Goal: Task Accomplishment & Management: Use online tool/utility

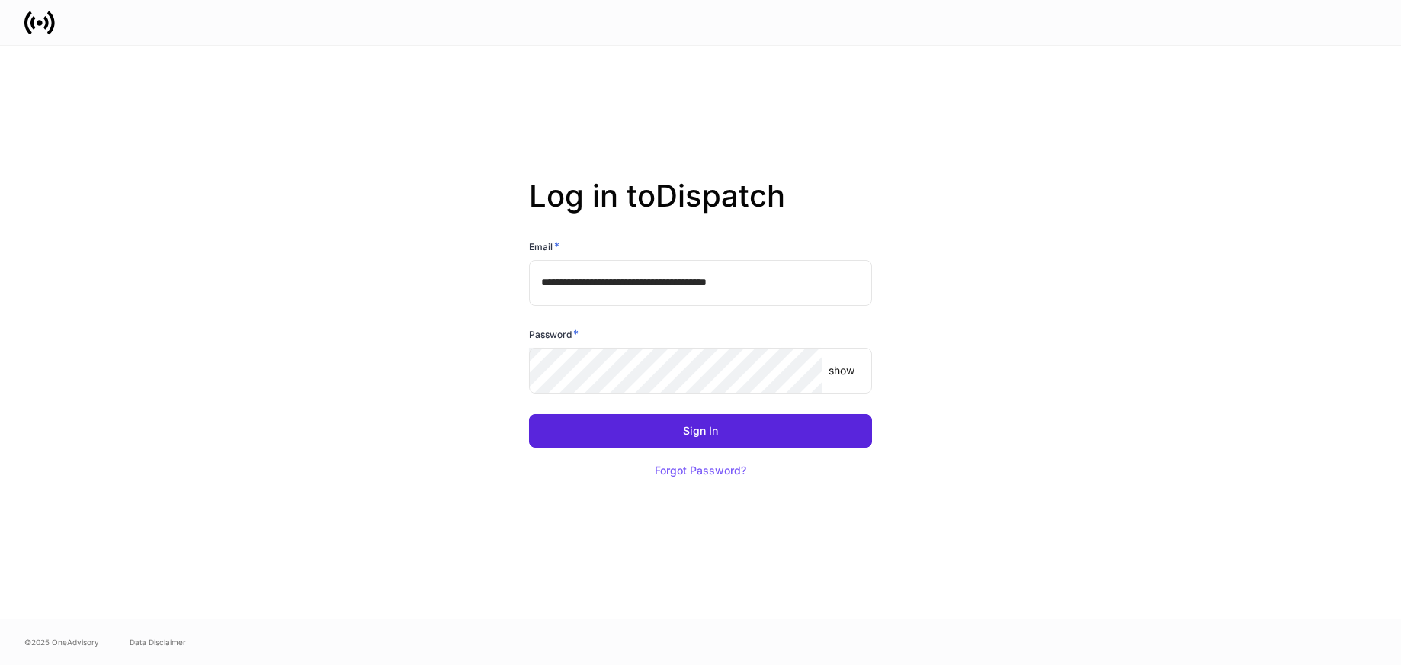
drag, startPoint x: 1001, startPoint y: 207, endPoint x: 981, endPoint y: 206, distance: 20.6
click at [985, 210] on div "**********" at bounding box center [700, 332] width 817 height 573
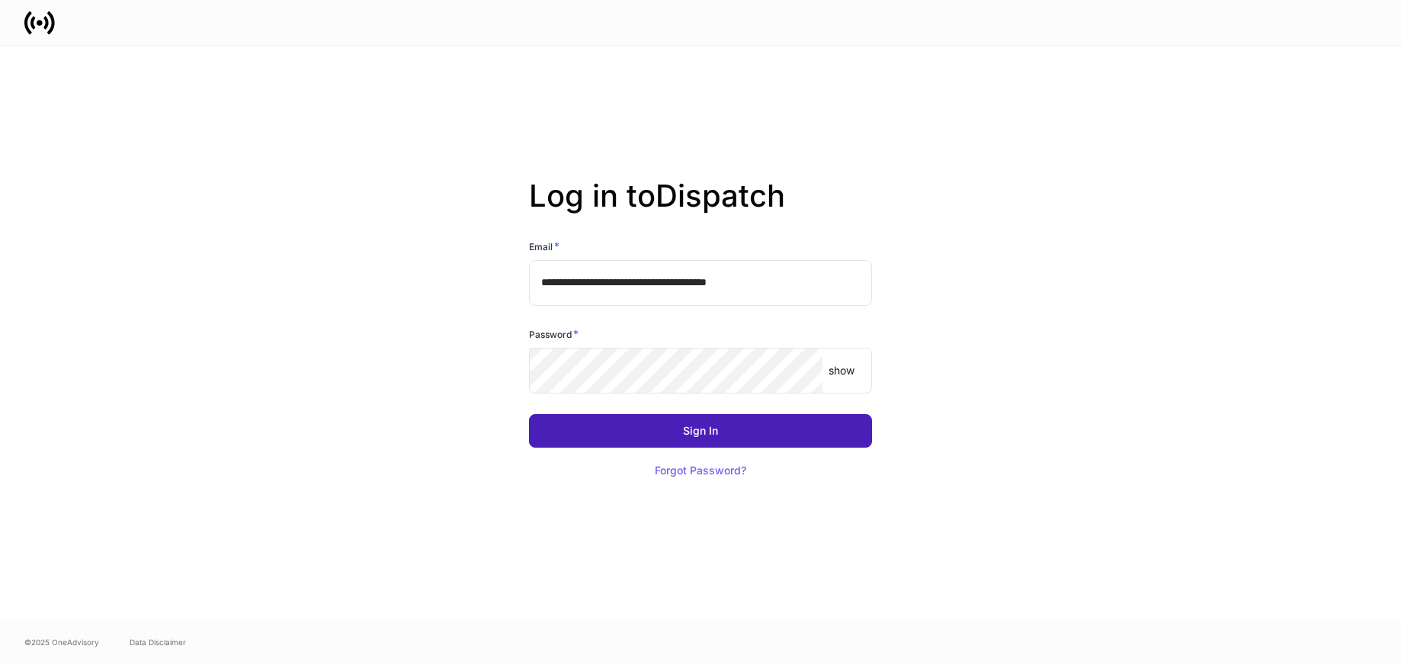
click at [686, 425] on div "Sign In" at bounding box center [700, 430] width 35 height 11
